Goal: Find specific page/section: Find specific page/section

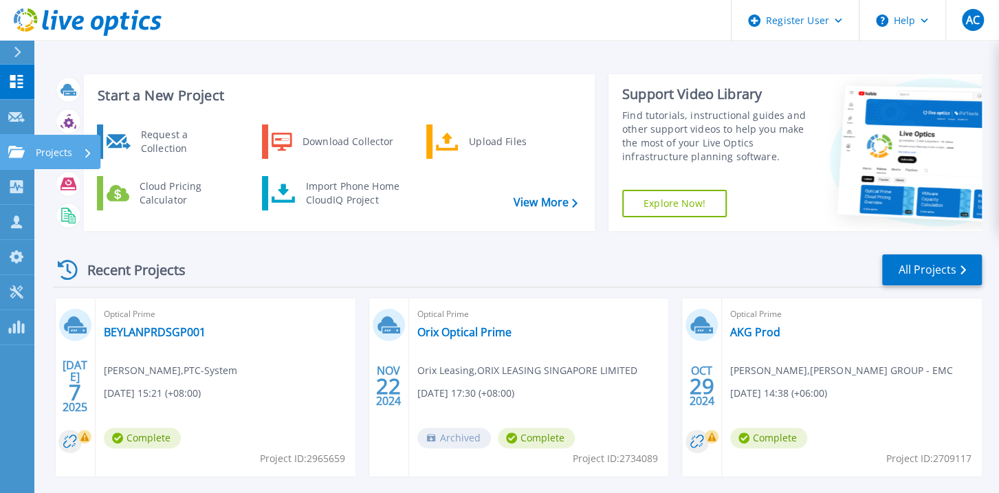
click at [11, 157] on icon at bounding box center [16, 152] width 17 height 12
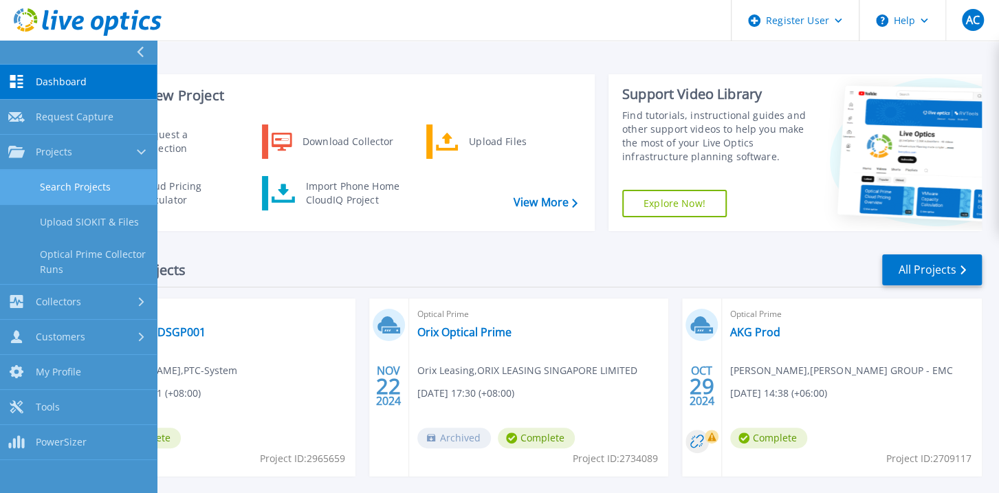
click at [69, 185] on link "Search Projects" at bounding box center [78, 187] width 157 height 35
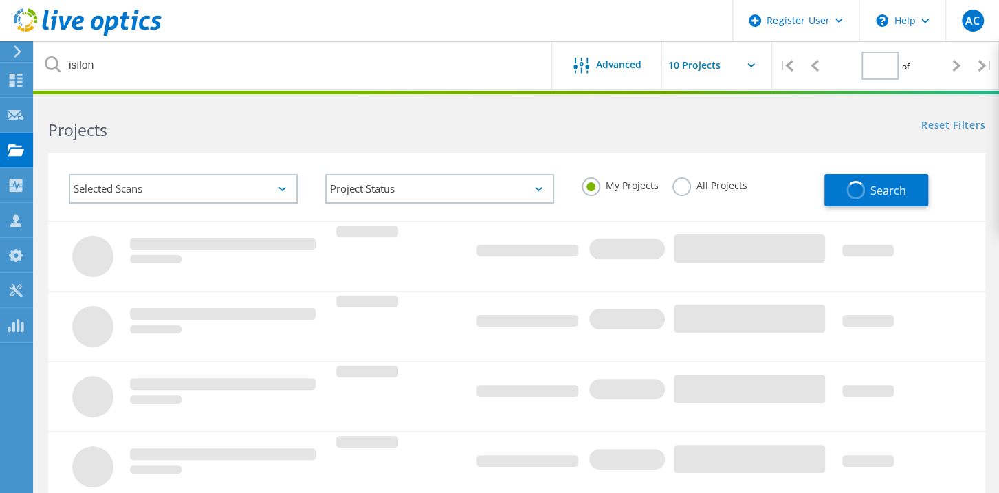
type input "1"
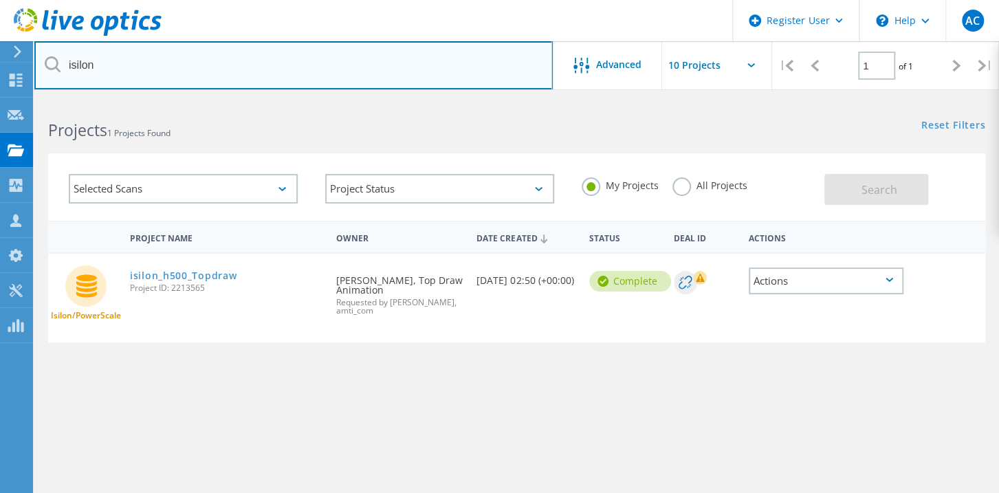
click at [367, 64] on input "isilon" at bounding box center [293, 65] width 518 height 48
drag, startPoint x: 186, startPoint y: 67, endPoint x: 246, endPoint y: 374, distance: 312.4
click at [246, 374] on lo-project-search "isilon Advanced | 1 of 1 | Email Address Project Name Company Date Created Proj…" at bounding box center [516, 346] width 965 height 492
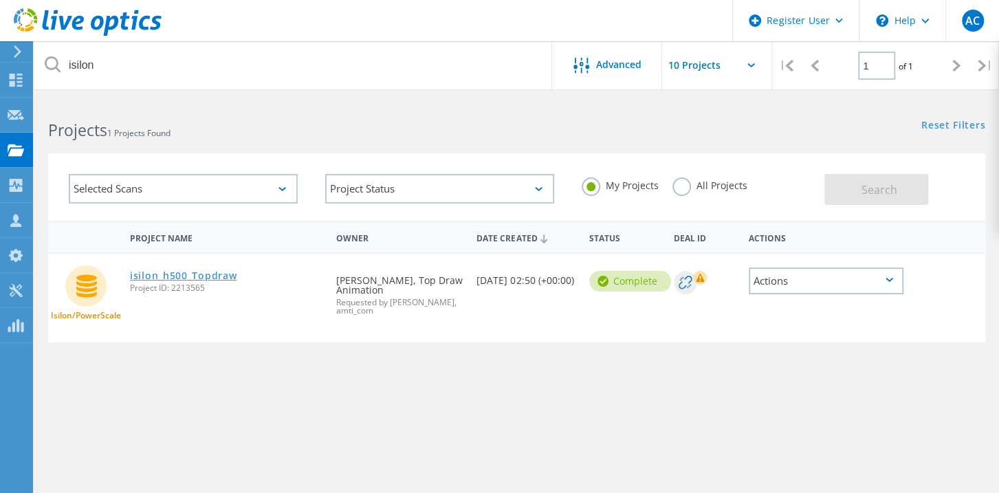
click at [193, 274] on link "isilon_h500_Topdraw" at bounding box center [183, 276] width 107 height 10
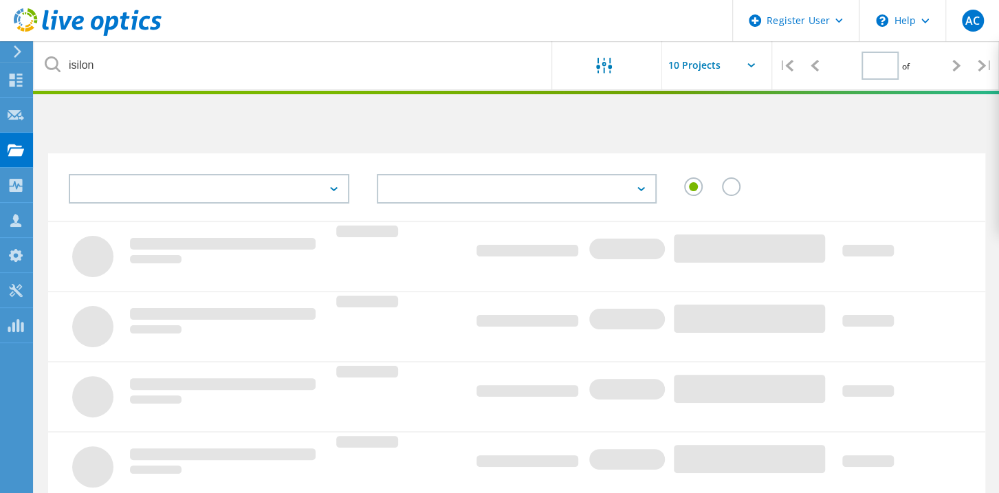
type input "1"
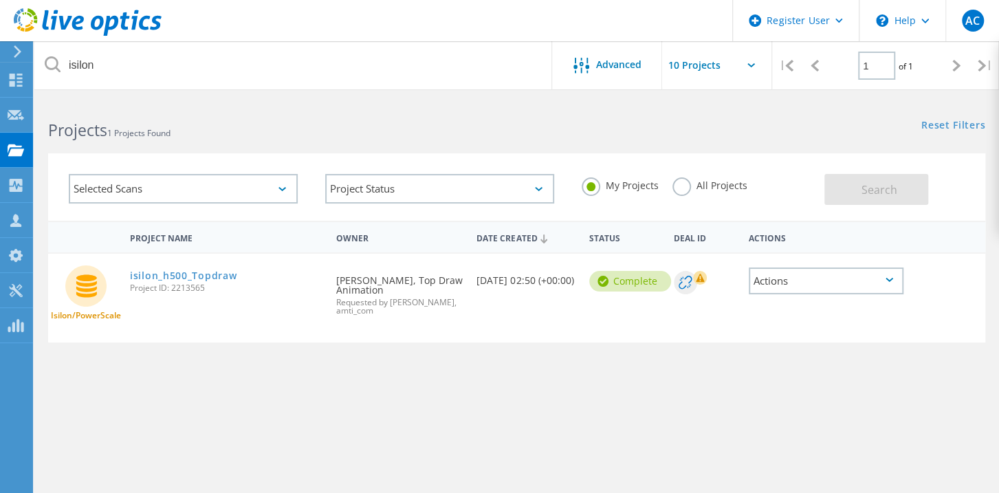
click at [683, 189] on label "All Projects" at bounding box center [709, 183] width 75 height 13
click at [0, 0] on input "All Projects" at bounding box center [0, 0] width 0 height 0
click at [857, 195] on button "Search" at bounding box center [876, 189] width 104 height 31
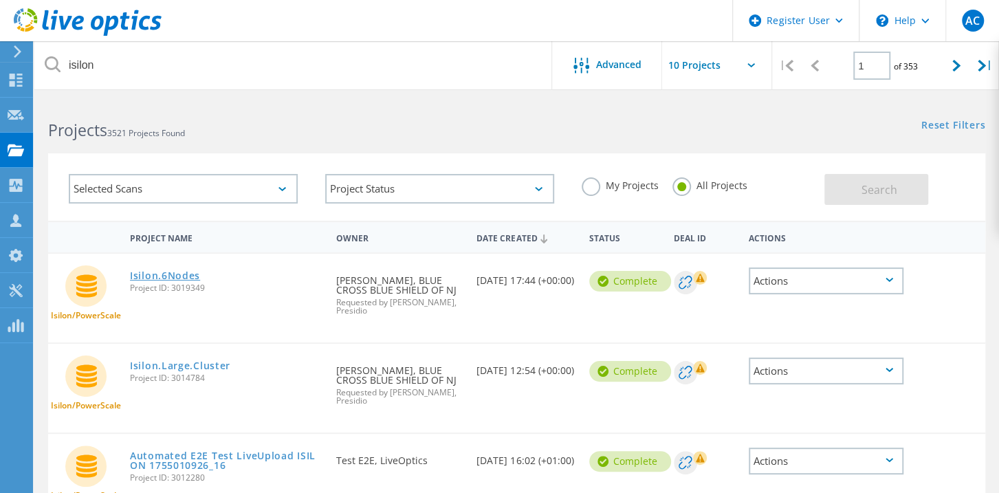
click at [160, 274] on link "Isilon.6Nodes" at bounding box center [165, 276] width 70 height 10
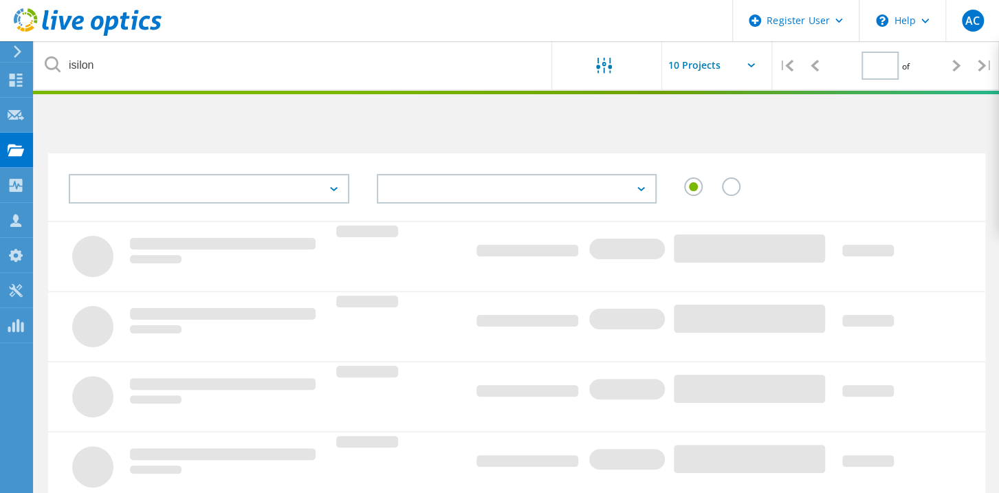
type input "1"
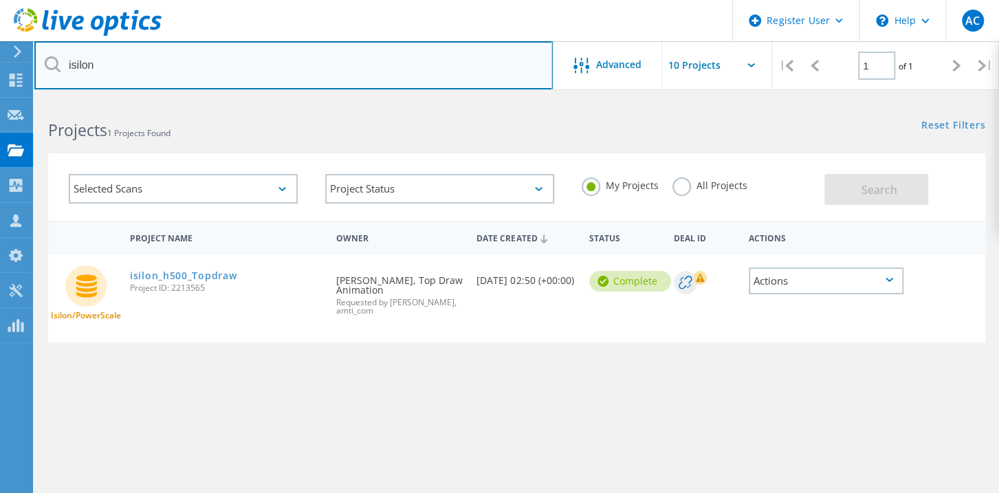
click at [312, 55] on input "isilon" at bounding box center [293, 65] width 518 height 48
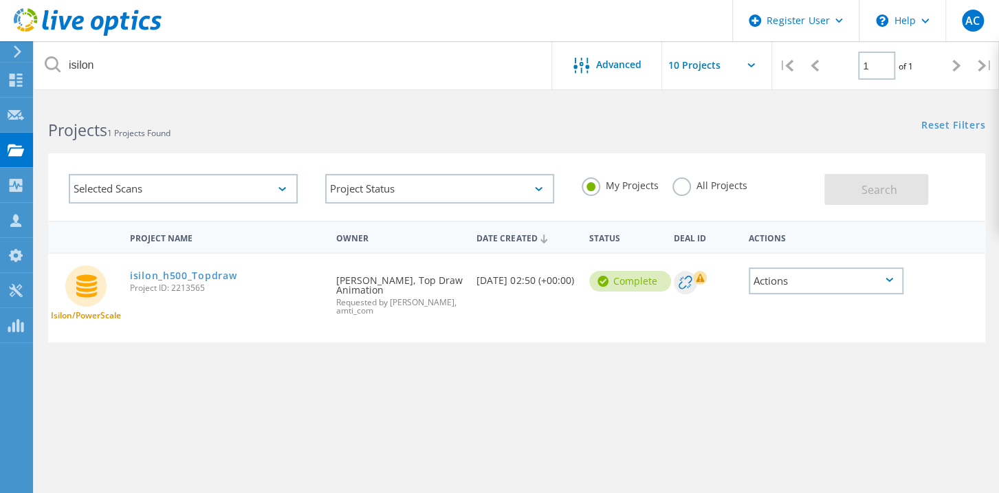
click at [279, 186] on div "Selected Scans" at bounding box center [183, 189] width 229 height 30
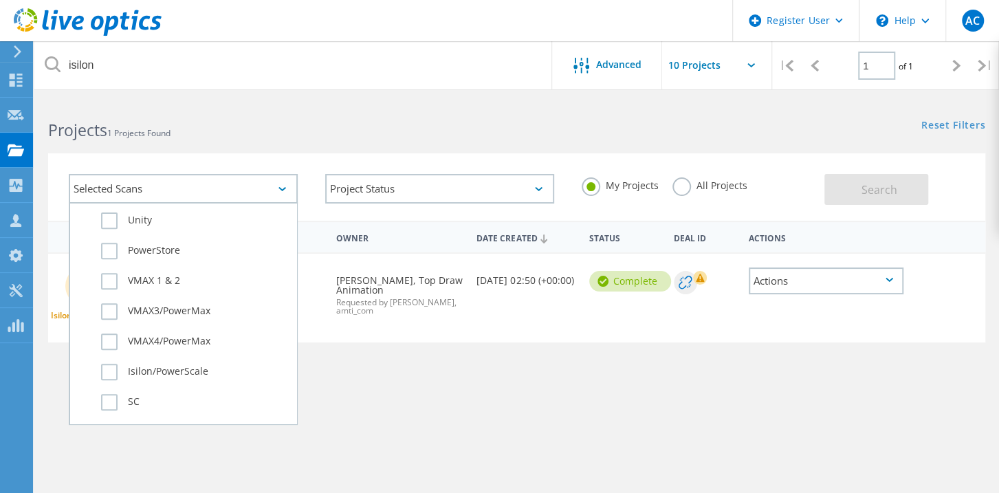
scroll to position [351, 0]
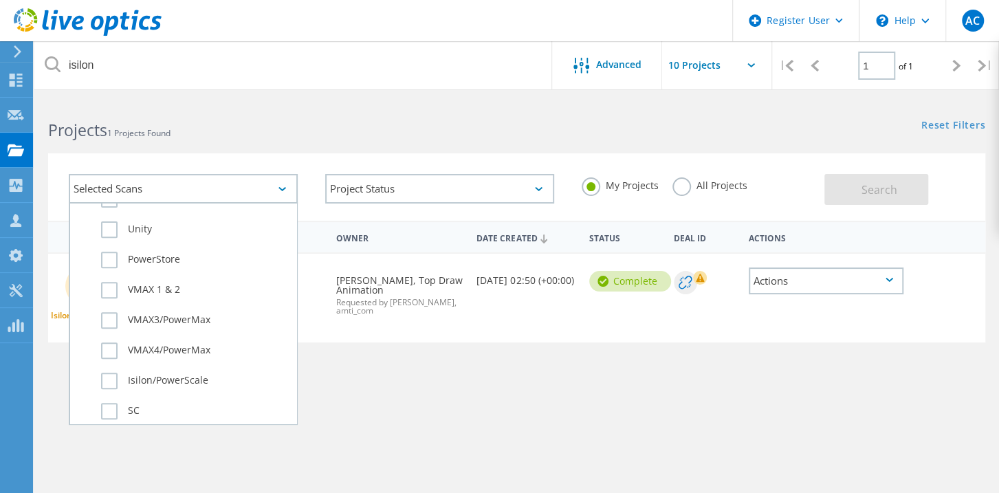
click at [514, 355] on div "Project Name Owner Date Created Status Deal Id Actions Isilon/PowerScale isilon…" at bounding box center [516, 400] width 937 height 358
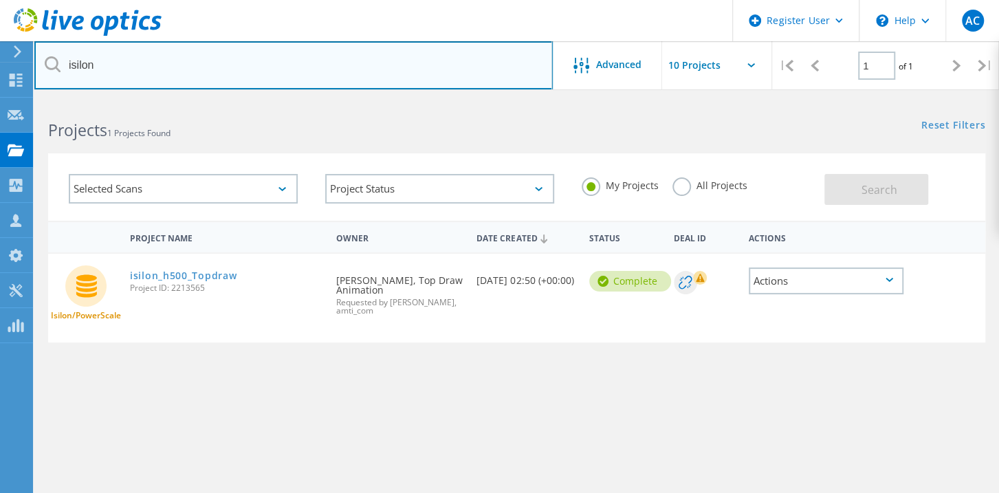
click at [402, 65] on input "isilon" at bounding box center [293, 65] width 518 height 48
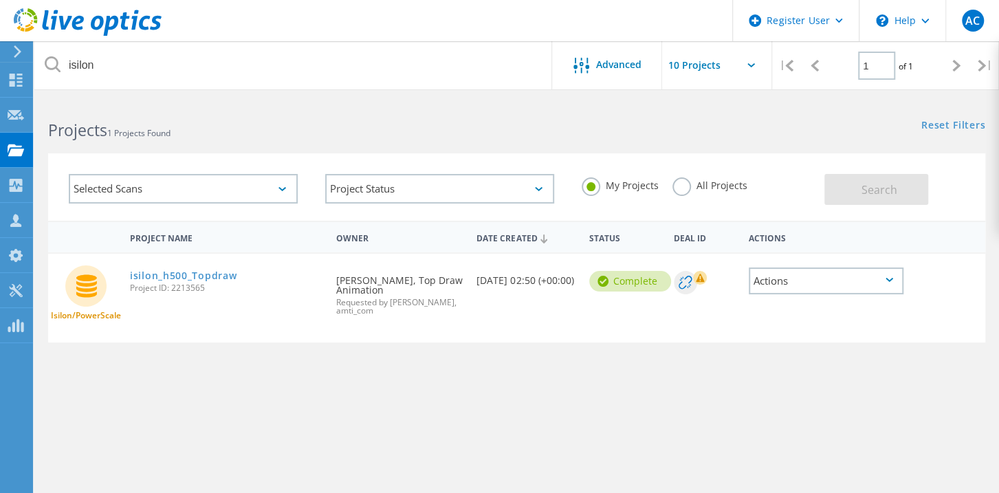
click at [587, 186] on label "My Projects" at bounding box center [620, 183] width 77 height 13
click at [0, 0] on input "My Projects" at bounding box center [0, 0] width 0 height 0
click at [686, 184] on label "All Projects" at bounding box center [709, 183] width 75 height 13
click at [0, 0] on input "All Projects" at bounding box center [0, 0] width 0 height 0
click at [858, 197] on button "Search" at bounding box center [876, 189] width 104 height 31
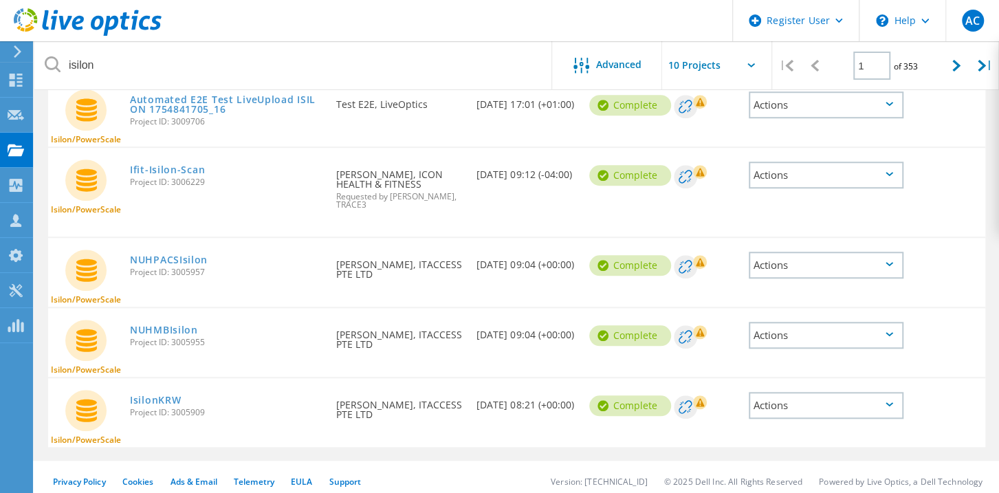
scroll to position [580, 0]
click at [153, 325] on link "NUHMBIsilon" at bounding box center [164, 330] width 68 height 10
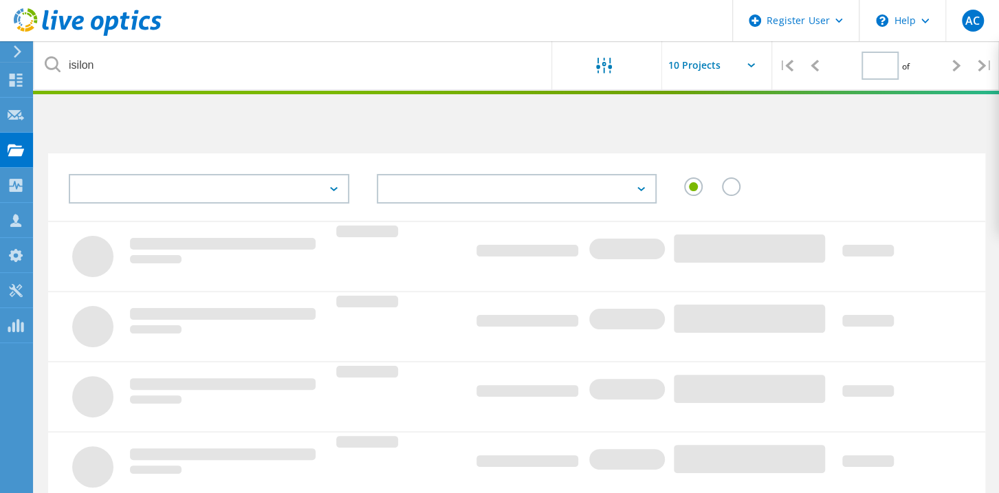
type input "1"
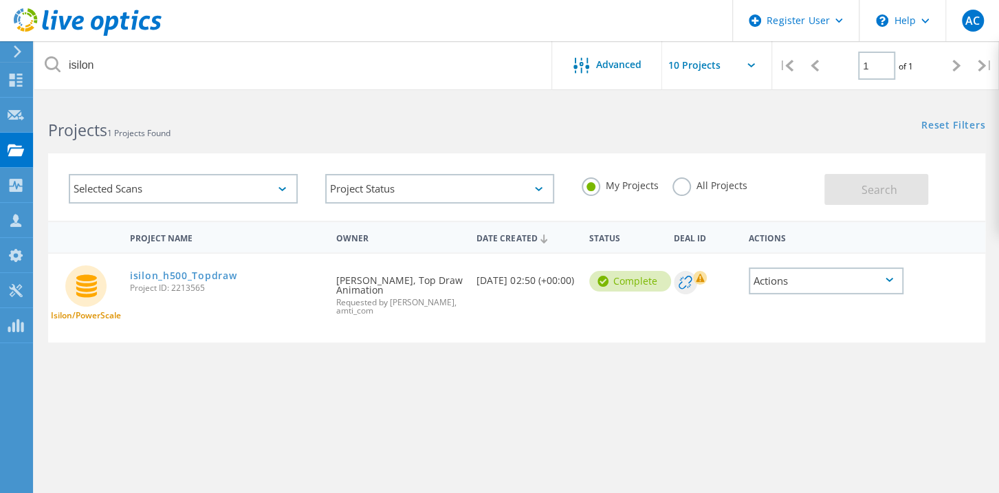
scroll to position [140, 0]
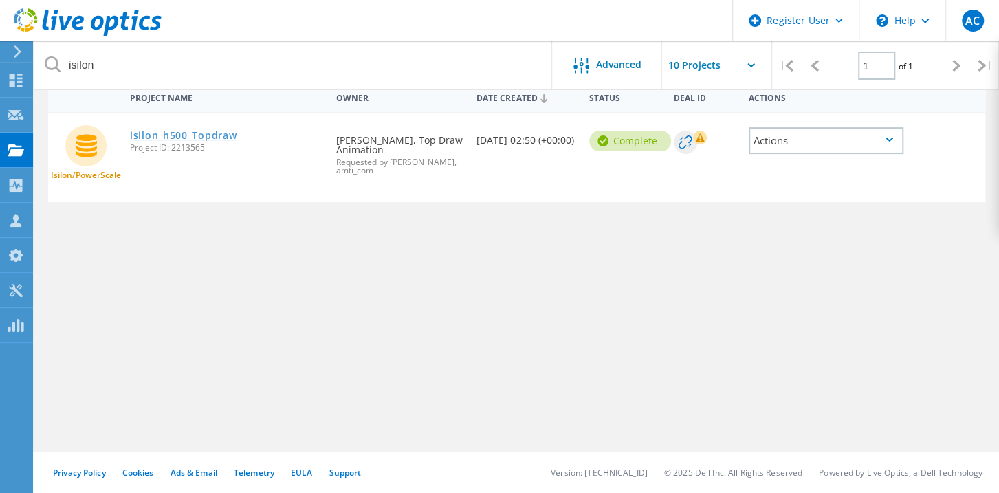
click at [204, 137] on link "isilon_h500_Topdraw" at bounding box center [183, 136] width 107 height 10
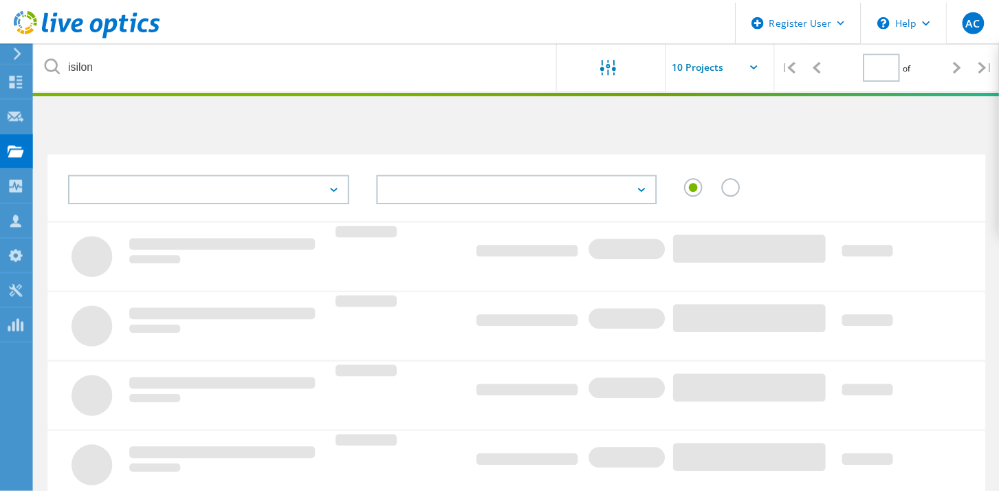
scroll to position [140, 0]
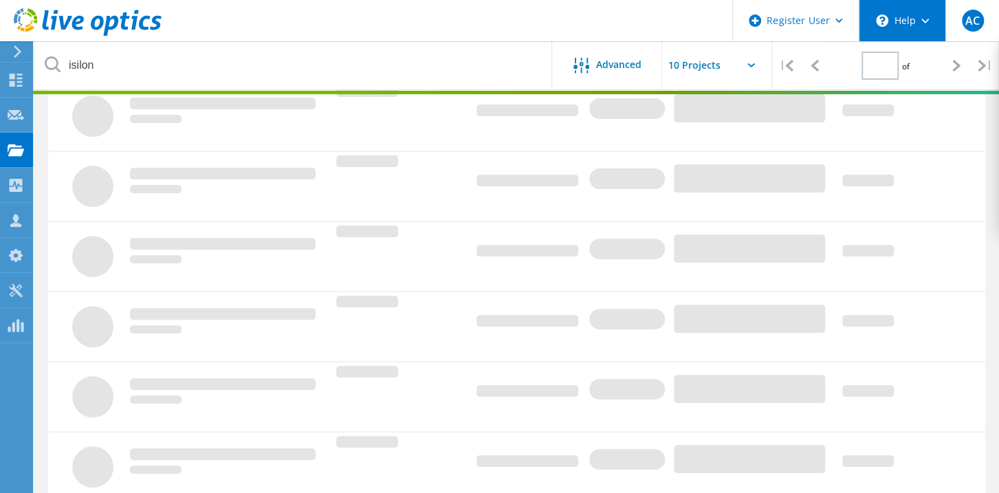
type input "1"
